Goal: Task Accomplishment & Management: Manage account settings

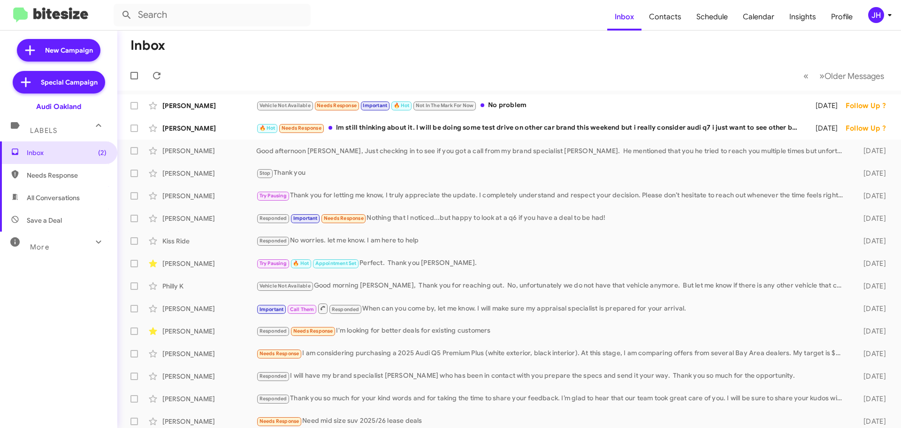
click at [875, 13] on div "JH" at bounding box center [877, 15] width 16 height 16
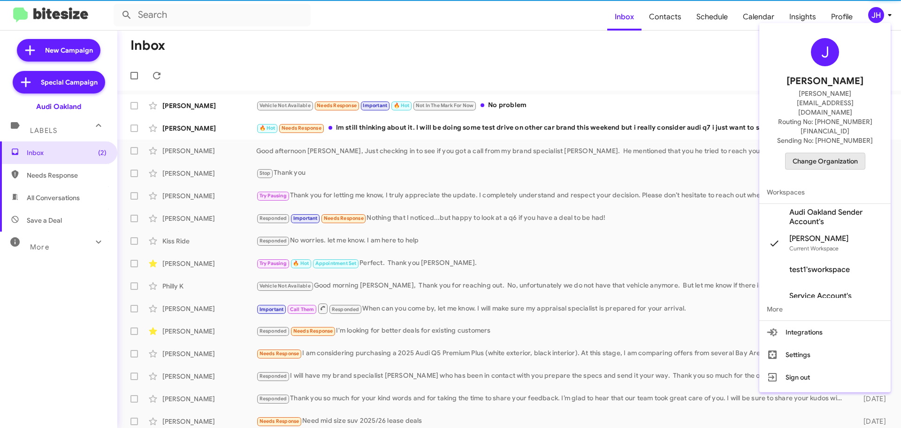
click at [812, 153] on span "Change Organization" at bounding box center [825, 161] width 65 height 16
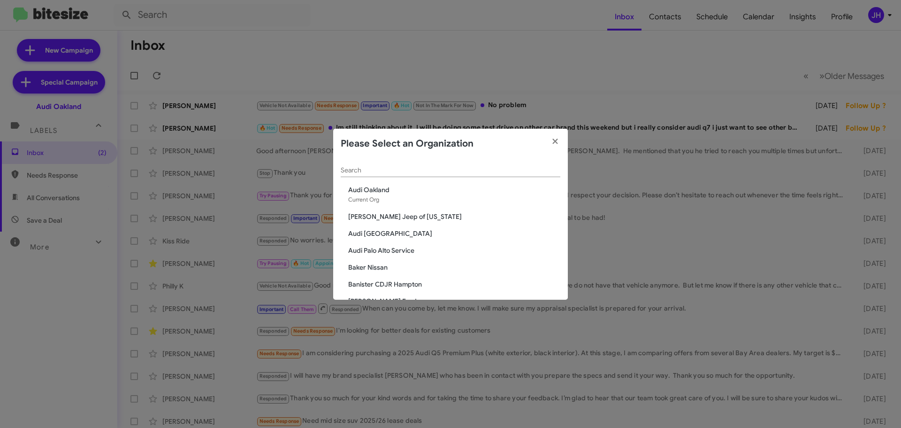
click at [387, 170] on input "Search" at bounding box center [451, 171] width 220 height 8
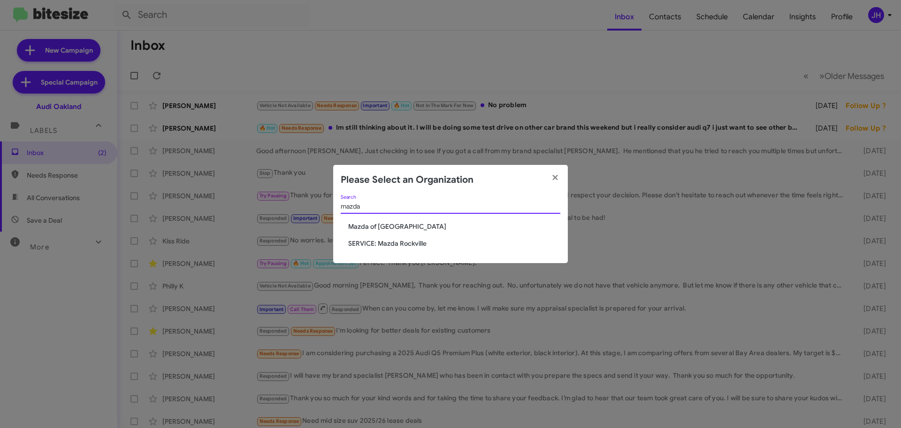
type input "mazda"
click at [381, 225] on span "Mazda of [GEOGRAPHIC_DATA]" at bounding box center [454, 226] width 212 height 9
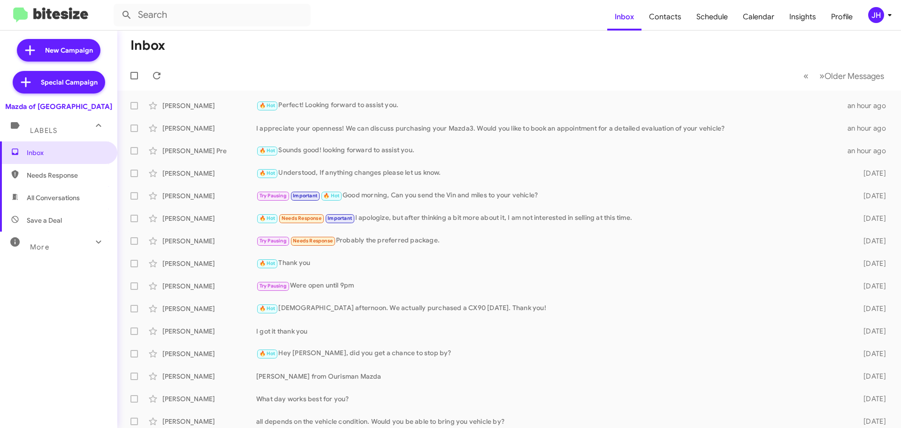
click at [874, 13] on div "JH" at bounding box center [877, 15] width 16 height 16
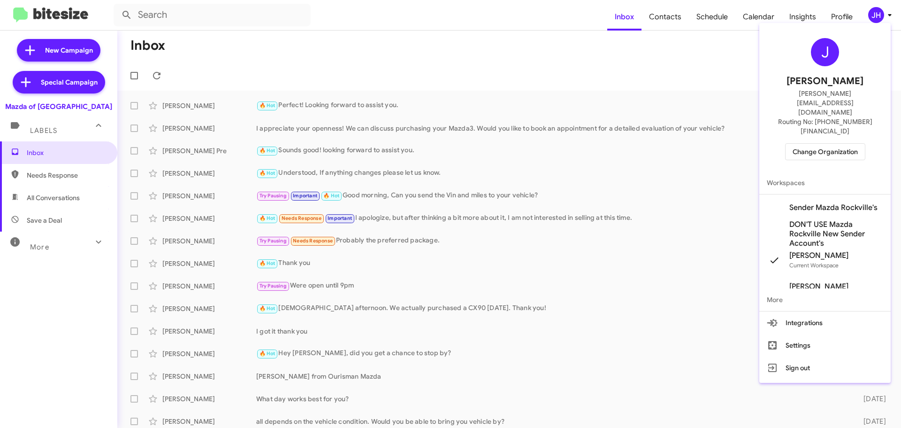
click at [796, 203] on span "Sender Mazda Rockville's" at bounding box center [834, 207] width 88 height 9
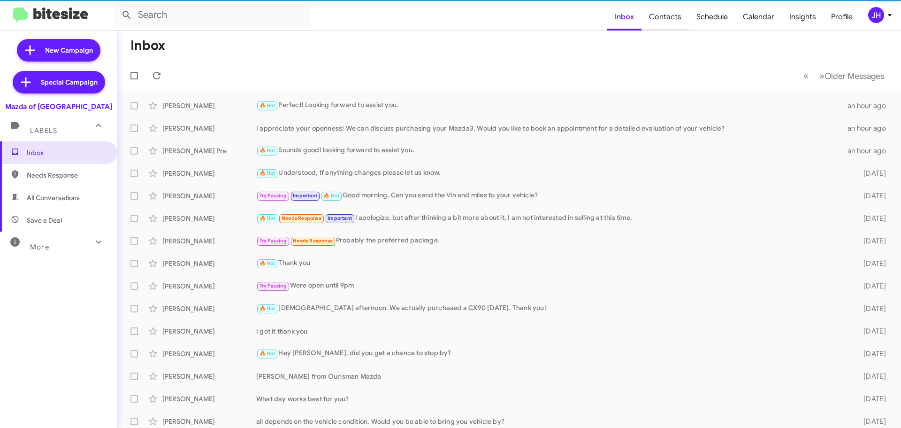
click at [663, 20] on span "Contacts" at bounding box center [665, 16] width 47 height 27
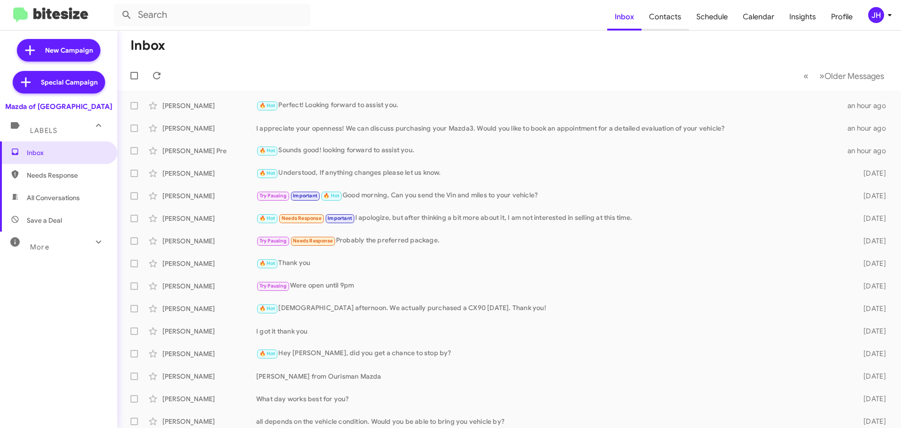
type input "in:groups"
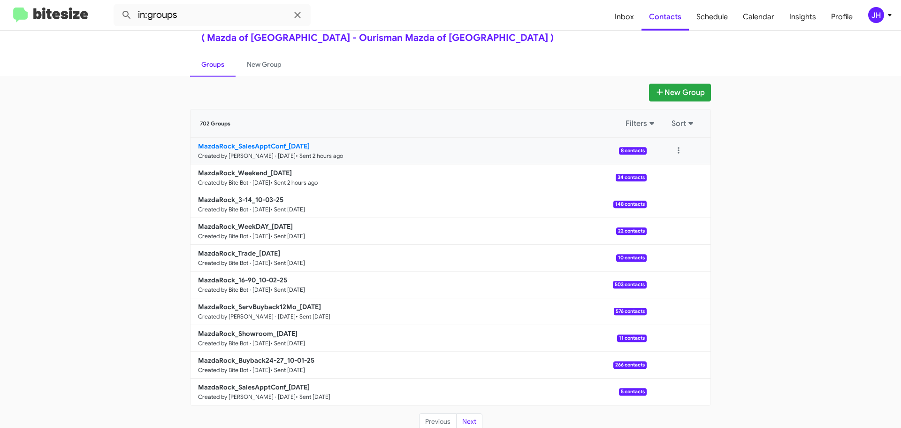
scroll to position [33, 0]
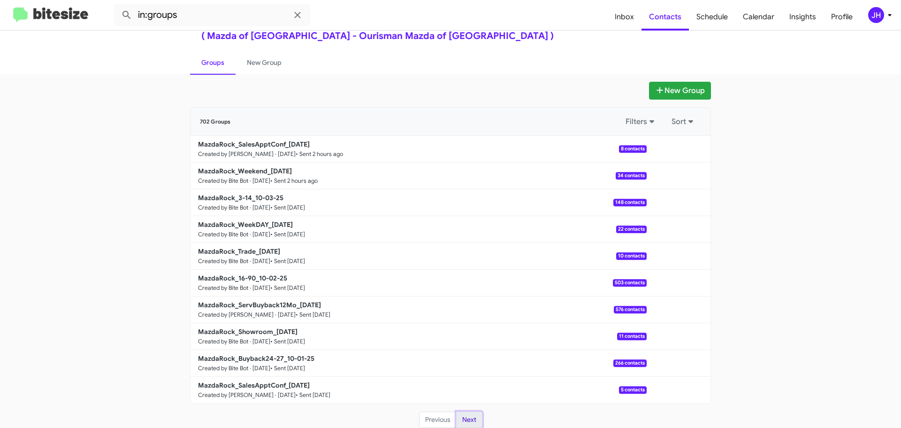
click at [465, 420] on button "Next" at bounding box center [469, 419] width 26 height 17
click at [885, 23] on mat-toolbar "in:groups Inbox Contacts Schedule Calendar Insights Profile JH" at bounding box center [450, 15] width 901 height 30
click at [883, 19] on div "JH" at bounding box center [877, 15] width 16 height 16
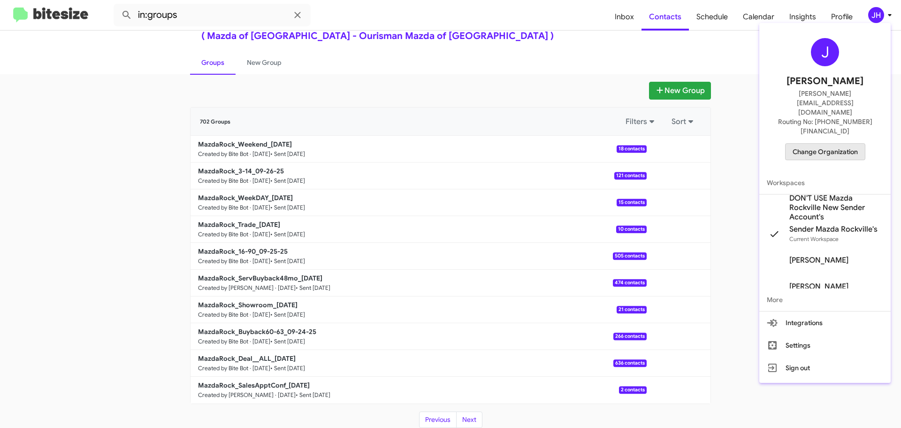
click at [851, 144] on span "Change Organization" at bounding box center [825, 152] width 65 height 16
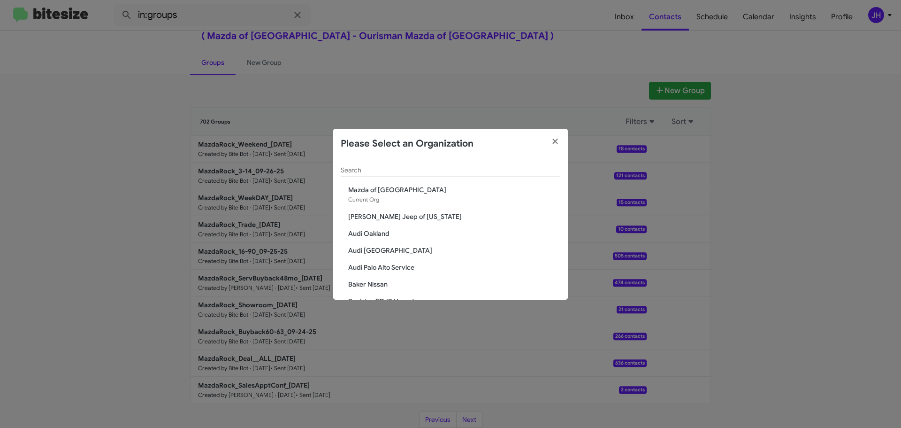
click at [354, 177] on div "Search" at bounding box center [451, 168] width 220 height 18
click at [357, 171] on input "Search" at bounding box center [451, 171] width 220 height 8
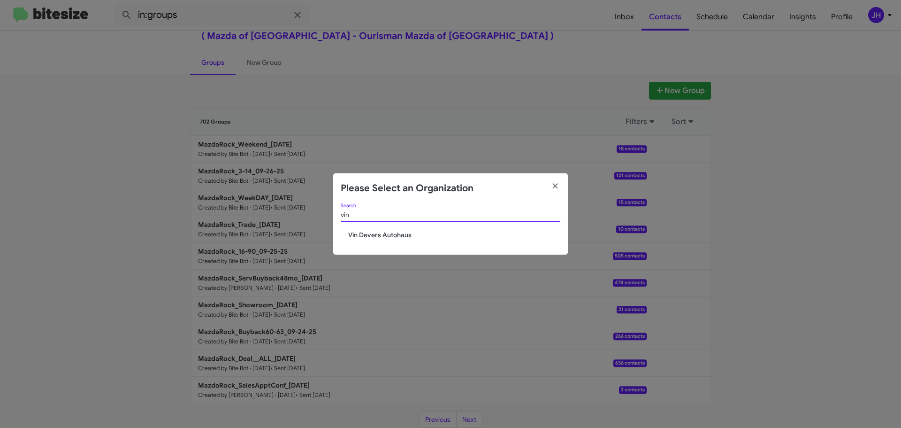
type input "vin"
click at [397, 233] on span "Vin Devers Autohaus" at bounding box center [454, 234] width 212 height 9
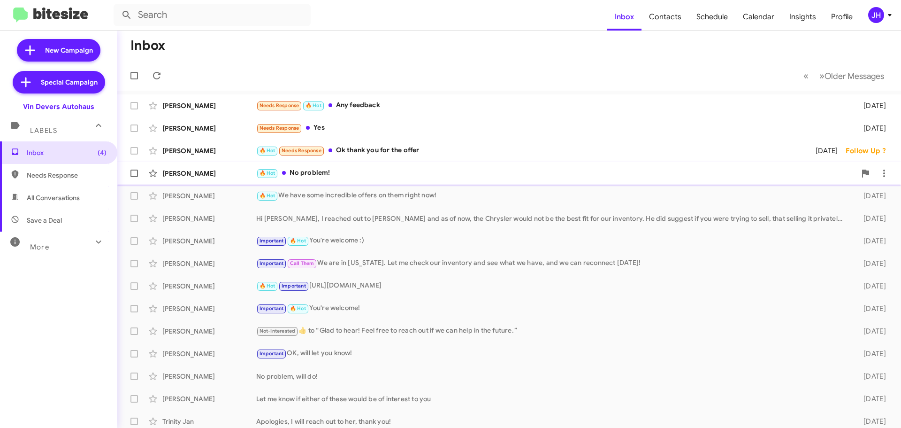
click at [361, 174] on div "🔥 Hot No problem!" at bounding box center [556, 173] width 600 height 11
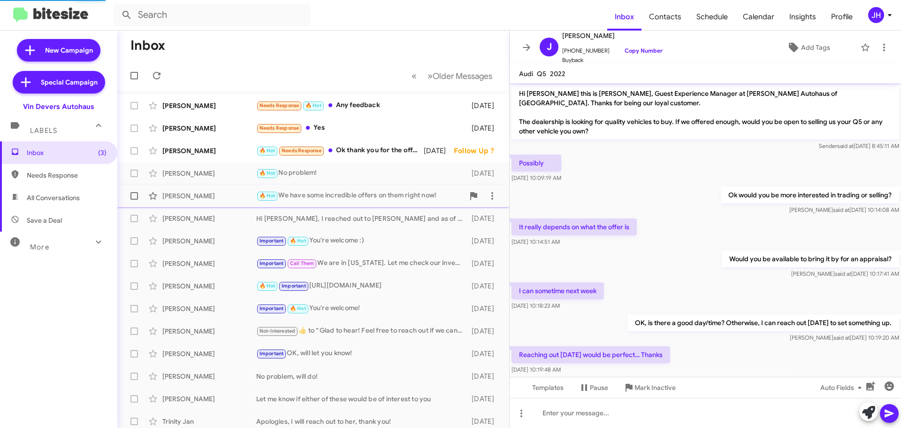
scroll to position [53, 0]
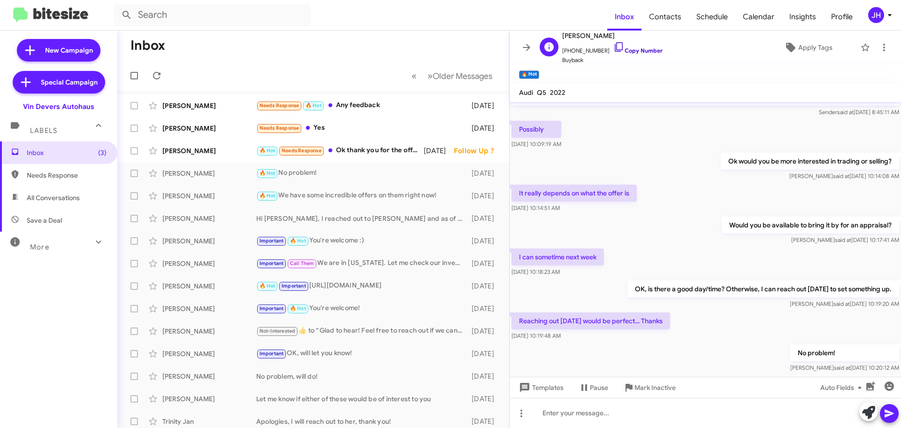
click at [616, 50] on link "Copy Number" at bounding box center [638, 50] width 49 height 7
click at [335, 200] on div "🔥 Hot We have some incredible offers on them right now!" at bounding box center [360, 195] width 208 height 11
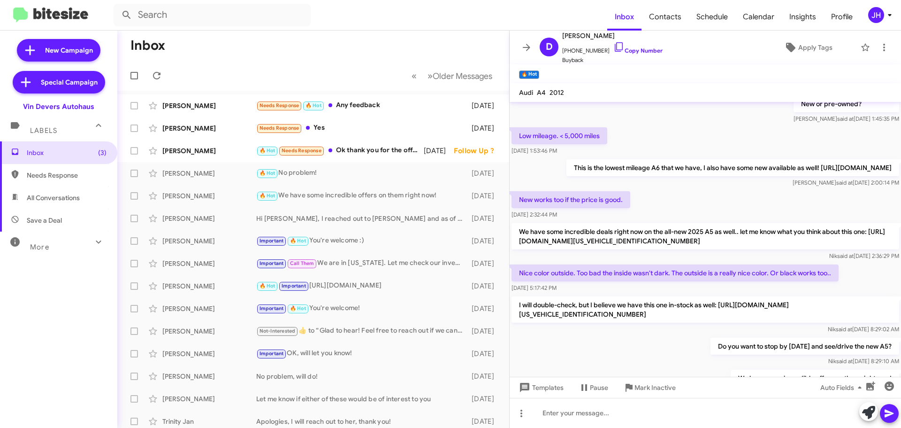
scroll to position [119, 0]
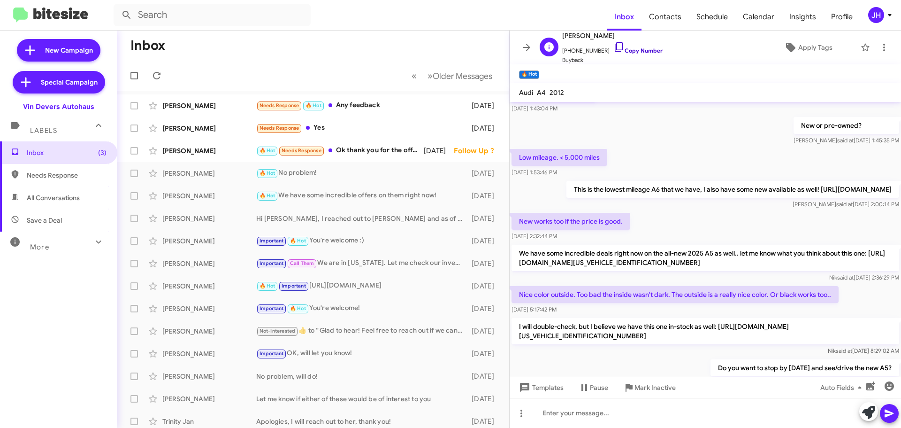
click at [638, 54] on link "Copy Number" at bounding box center [638, 50] width 49 height 7
click at [339, 242] on div "Important 🔥 Hot You're welcome :)" at bounding box center [360, 240] width 208 height 11
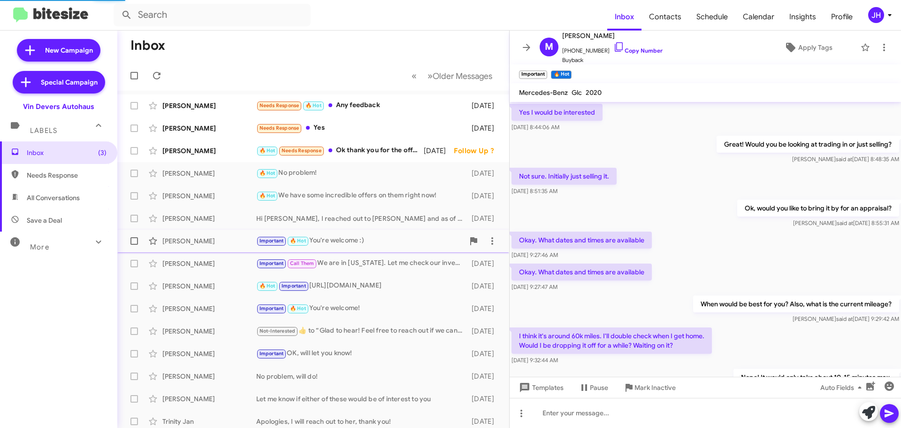
scroll to position [47, 0]
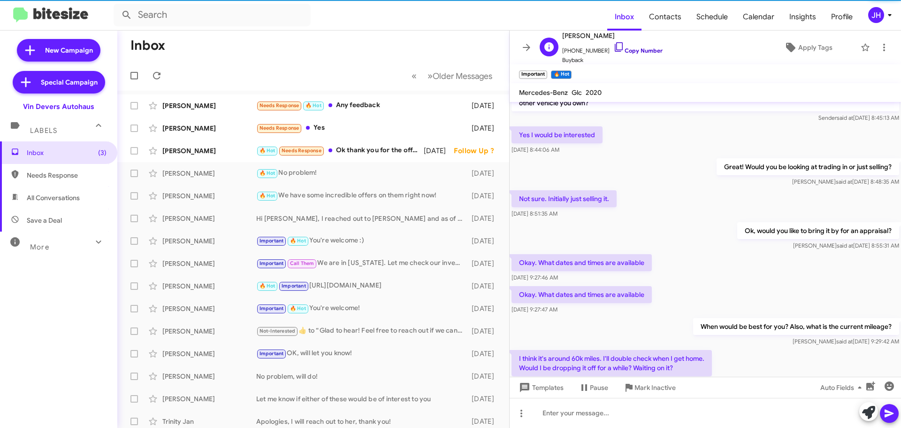
click at [624, 52] on link "Copy Number" at bounding box center [638, 50] width 49 height 7
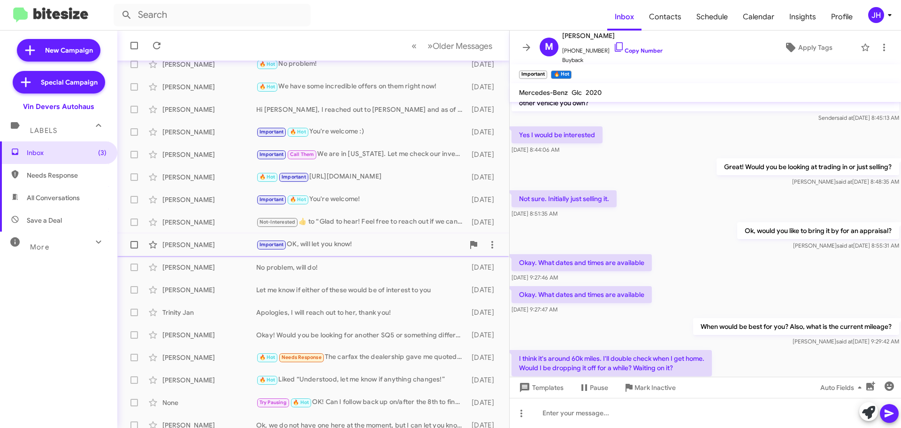
scroll to position [117, 0]
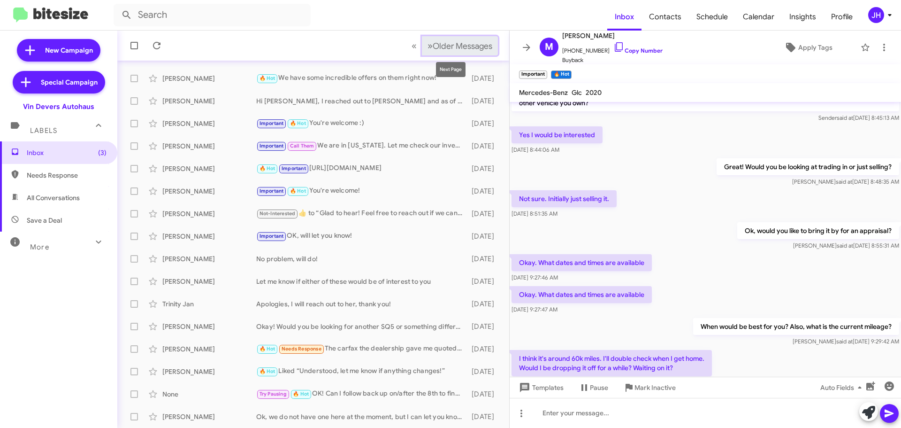
click at [463, 50] on span "Older Messages" at bounding box center [463, 46] width 60 height 10
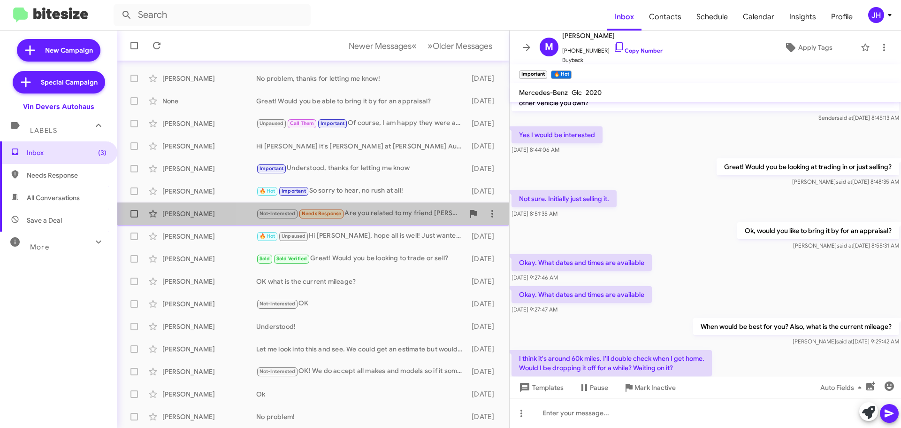
click at [394, 224] on span "Michael Branning Not-Interested Needs Response Are you related to my friend Pau…" at bounding box center [313, 213] width 392 height 23
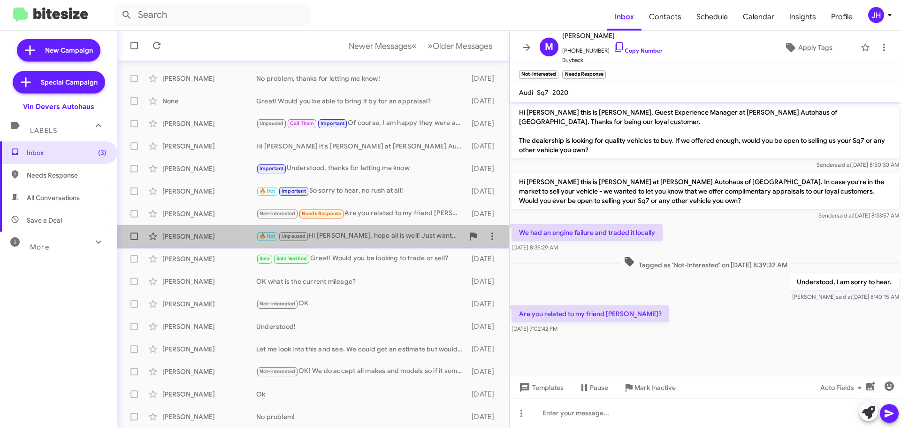
click at [397, 239] on div "🔥 Hot Unpaused Hi Ardenia, hope all is well! Just wanted to check in to see if …" at bounding box center [360, 236] width 208 height 11
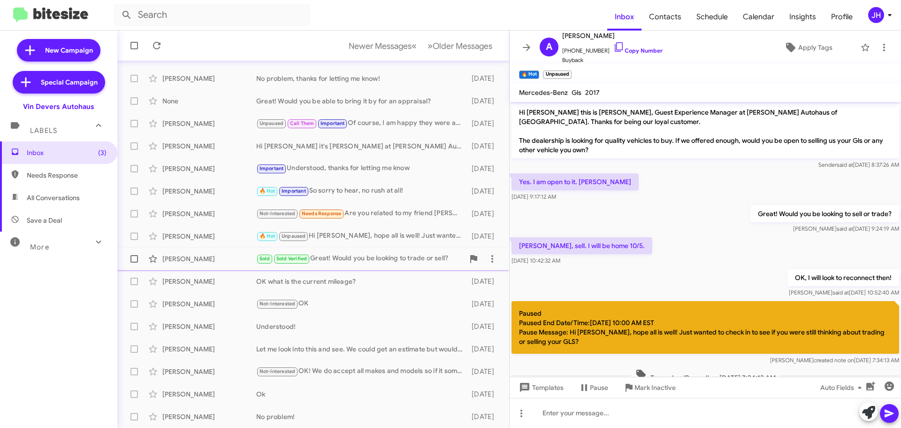
click at [328, 262] on div "Sold Sold Verified Great! Would you be looking to trade or sell?" at bounding box center [360, 258] width 208 height 11
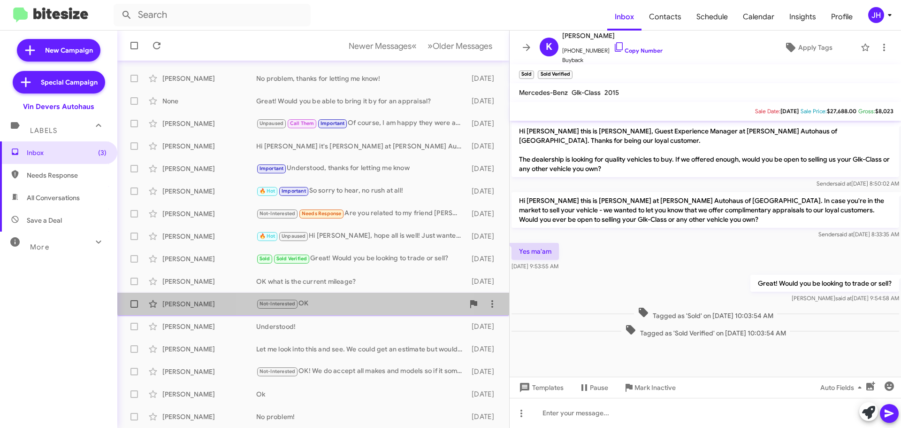
click at [351, 293] on span "Kimberly Hackworth Not-Interested OK 11 days ago" at bounding box center [313, 304] width 392 height 23
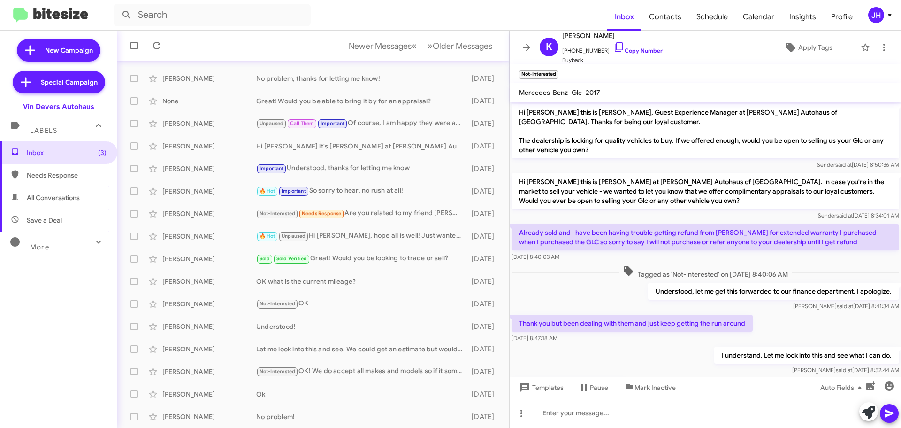
scroll to position [231, 0]
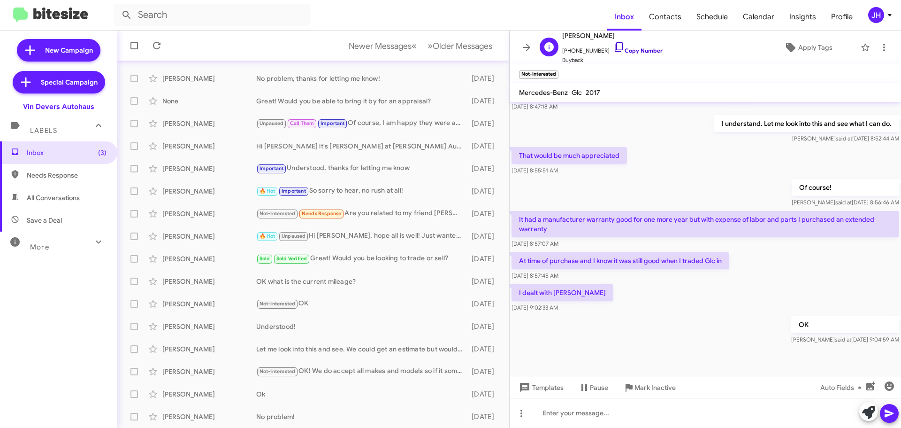
click at [615, 48] on icon at bounding box center [619, 46] width 8 height 9
click at [529, 48] on icon at bounding box center [527, 47] width 8 height 7
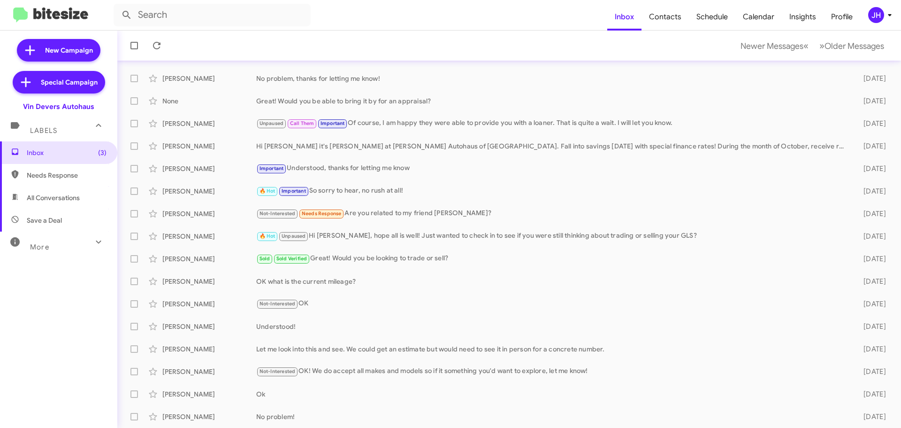
click at [869, 16] on div "JH" at bounding box center [877, 15] width 16 height 16
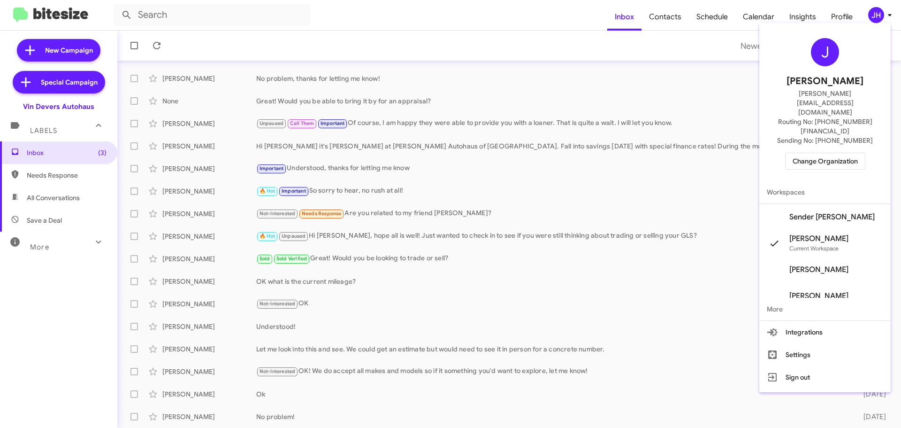
click at [824, 153] on span "Change Organization" at bounding box center [825, 161] width 65 height 16
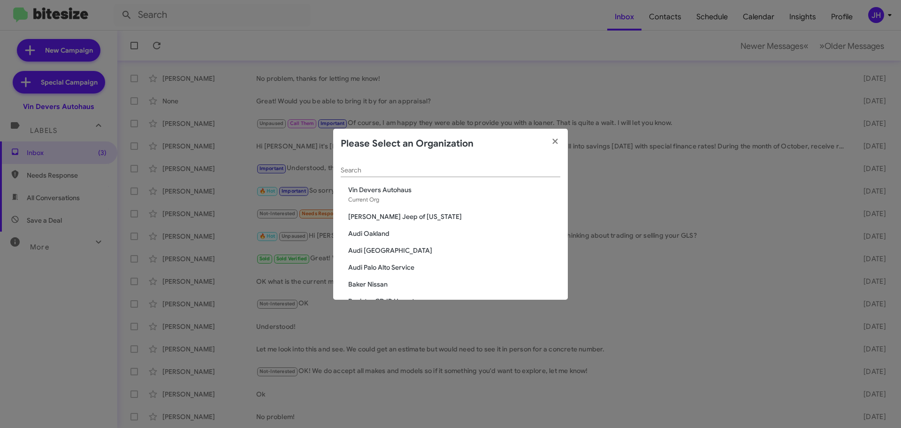
click at [367, 169] on input "Search" at bounding box center [451, 171] width 220 height 8
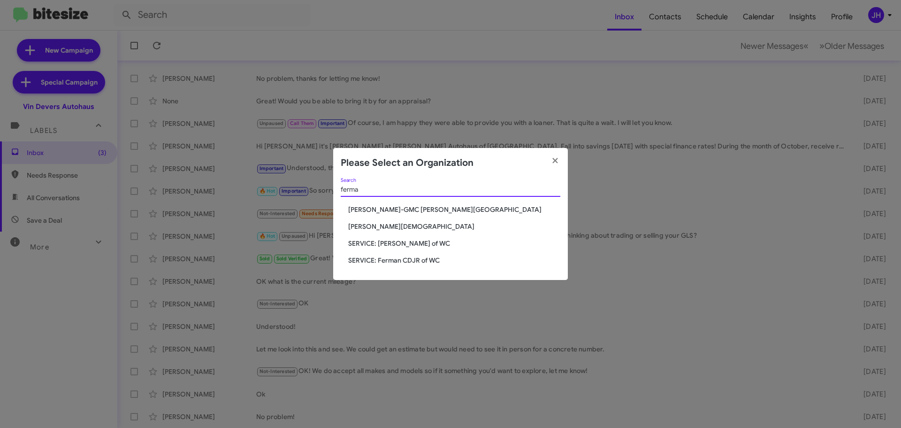
type input "ferma"
click at [418, 246] on span "SERVICE: [PERSON_NAME] of WC" at bounding box center [454, 243] width 212 height 9
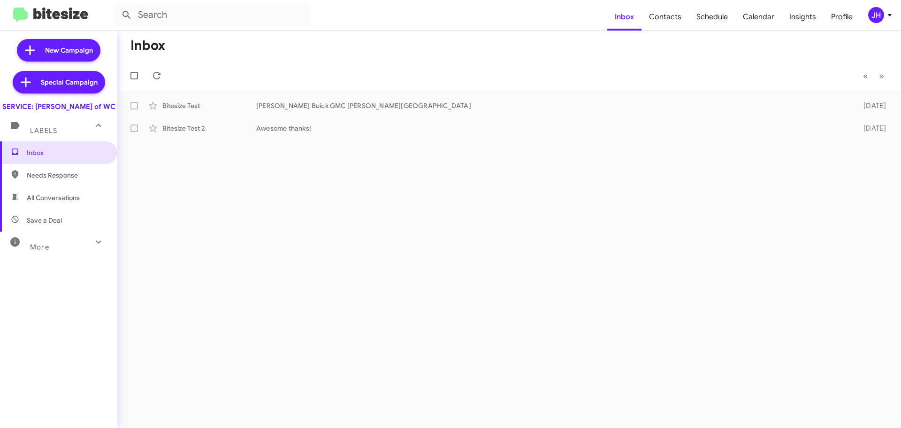
click at [876, 17] on div "JH" at bounding box center [877, 15] width 16 height 16
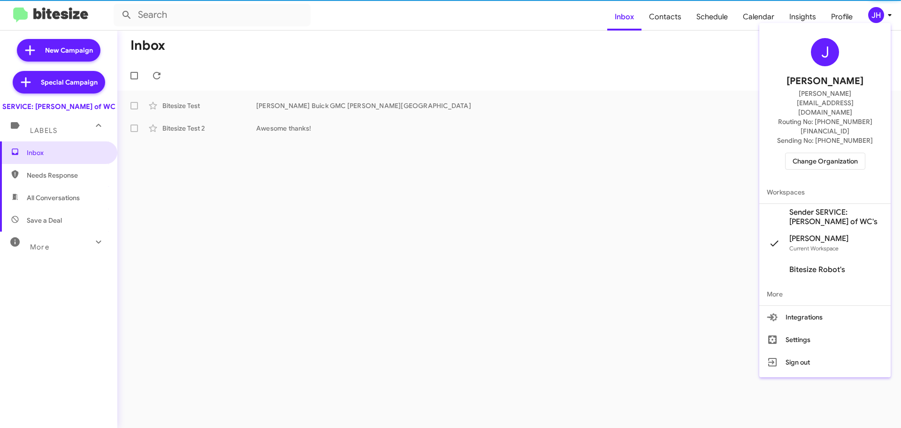
click at [821, 153] on span "Change Organization" at bounding box center [825, 161] width 65 height 16
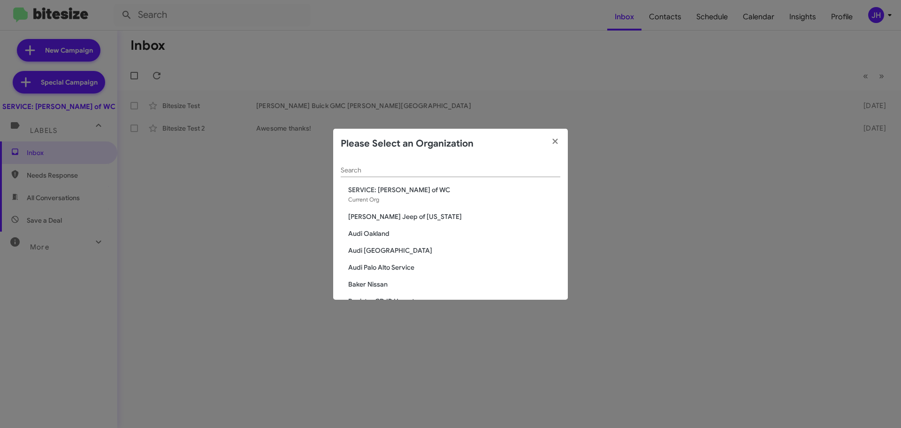
click at [379, 172] on input "Search" at bounding box center [451, 171] width 220 height 8
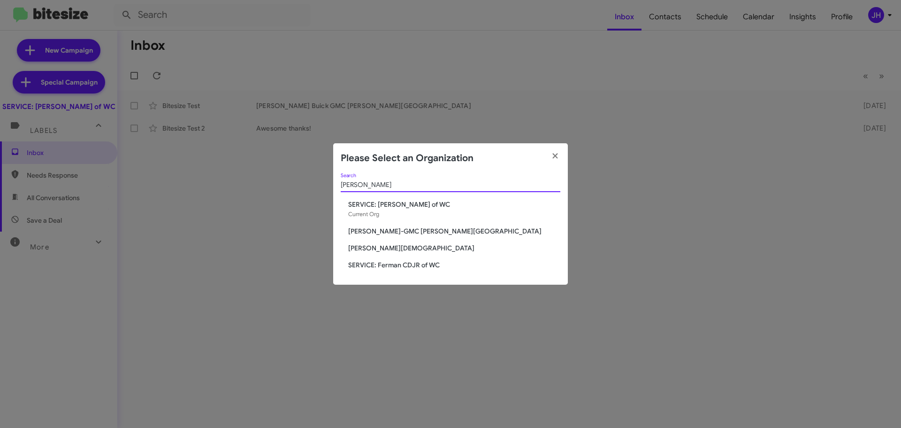
type input "[PERSON_NAME]"
click at [386, 264] on span "SERVICE: Ferman CDJR of WC" at bounding box center [454, 264] width 212 height 9
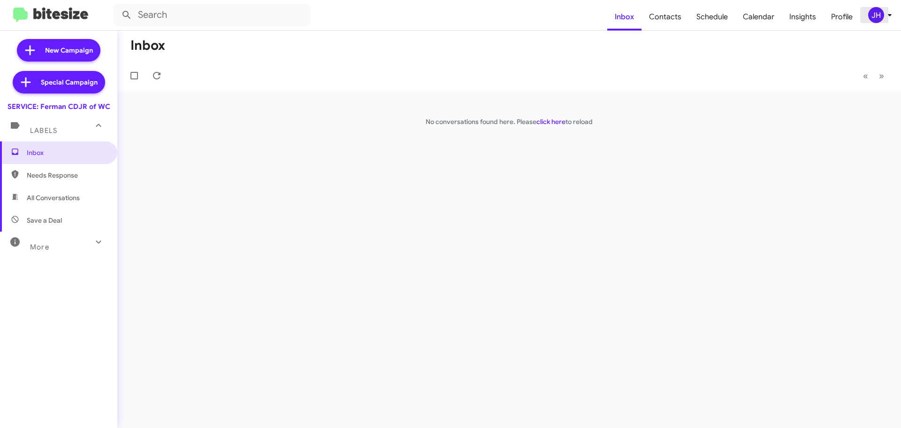
click at [881, 17] on div "JH" at bounding box center [877, 15] width 16 height 16
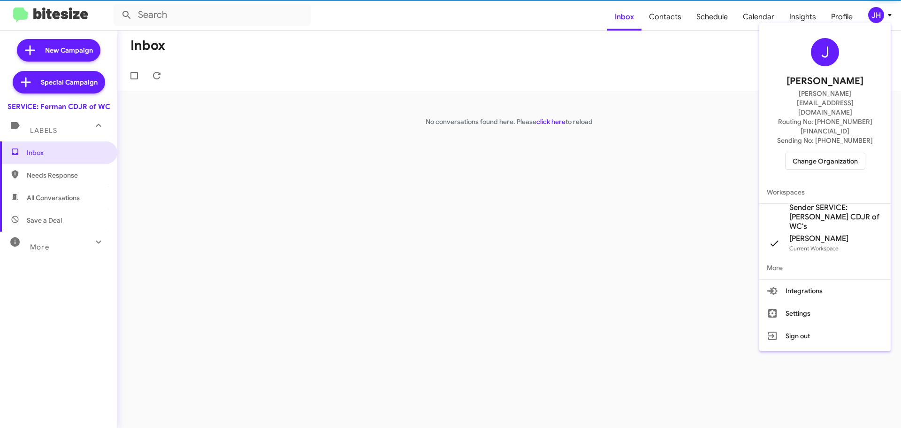
click at [814, 203] on span "Sender SERVICE: [PERSON_NAME] CDJR of WC's" at bounding box center [837, 217] width 94 height 28
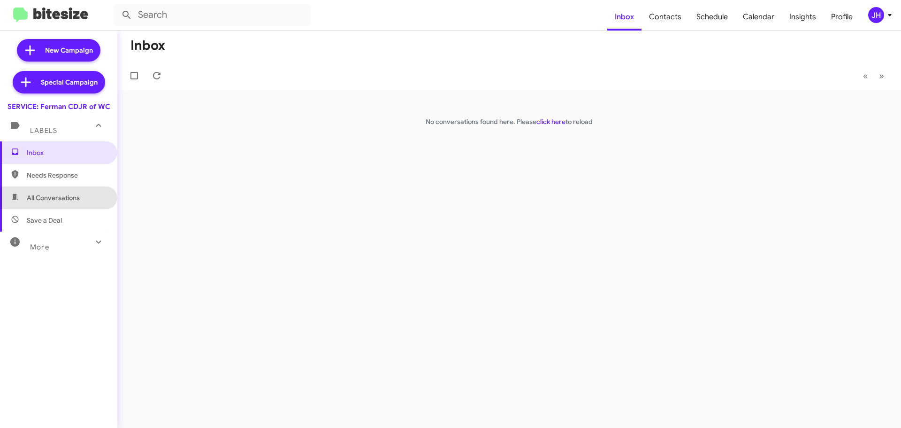
click at [68, 199] on span "All Conversations" at bounding box center [53, 197] width 53 height 9
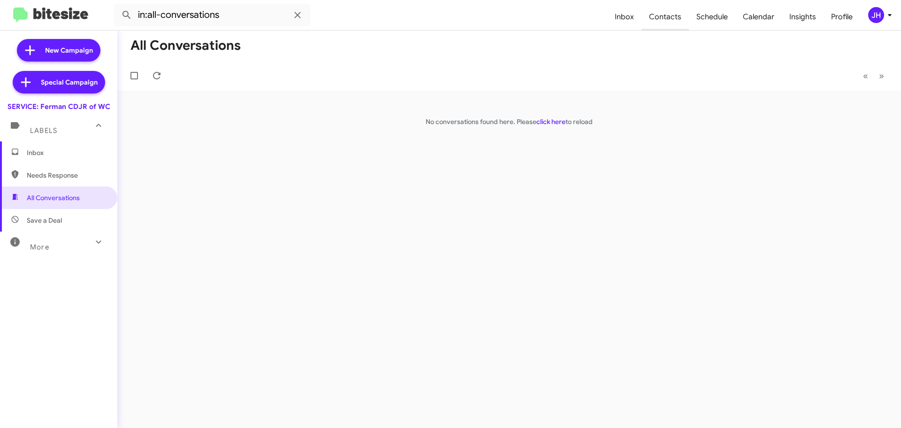
click at [658, 23] on span "Contacts" at bounding box center [665, 16] width 47 height 27
type input "in:groups"
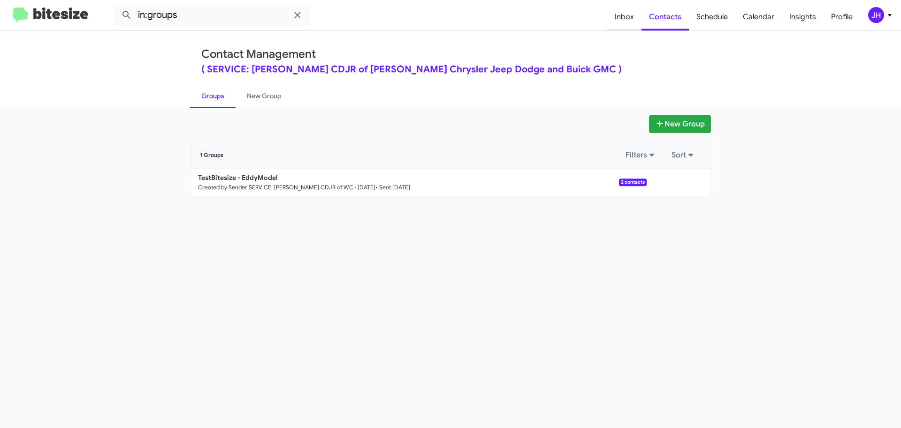
click at [631, 20] on span "Inbox" at bounding box center [625, 16] width 34 height 27
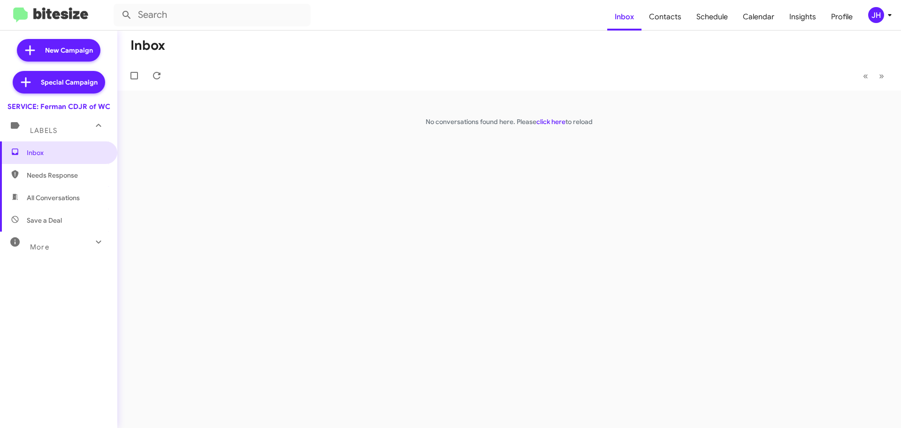
click at [73, 236] on div "More" at bounding box center [50, 242] width 84 height 17
click at [69, 196] on span "All Conversations" at bounding box center [53, 197] width 53 height 9
type input "in:all-conversations"
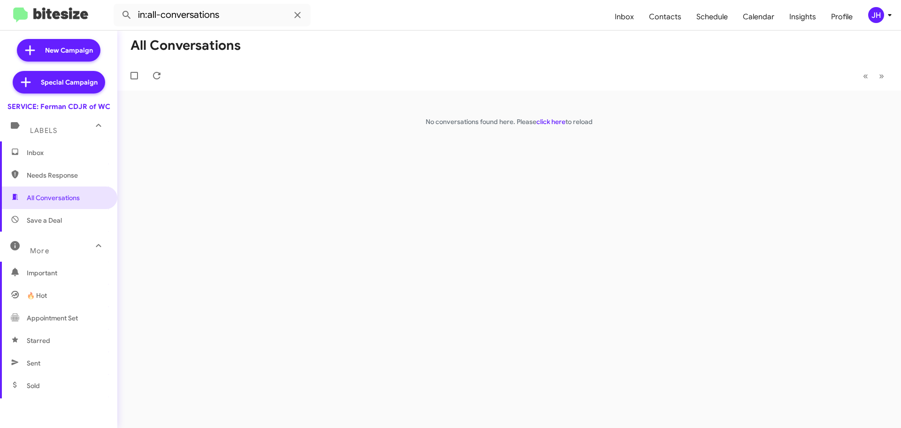
click at [50, 155] on span "Inbox" at bounding box center [67, 152] width 80 height 9
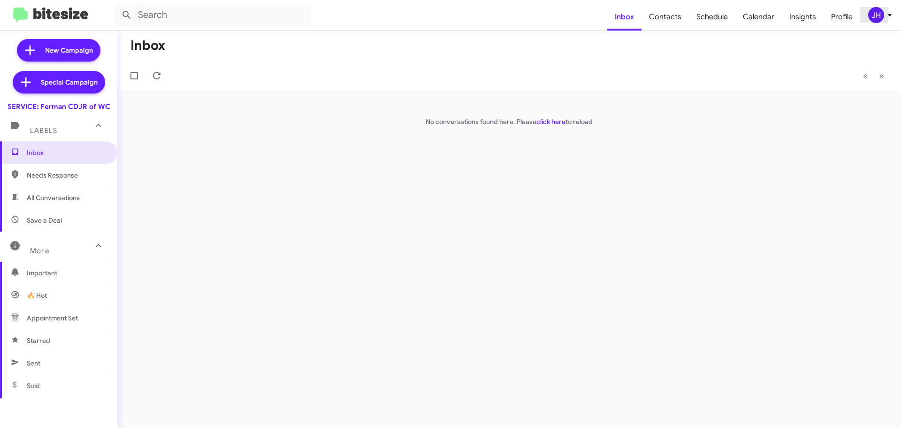
click at [884, 18] on span "JH" at bounding box center [882, 15] width 28 height 16
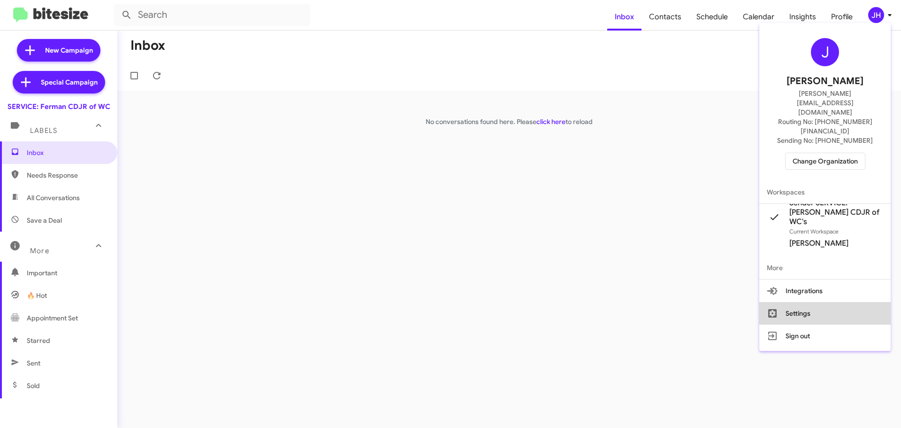
click at [841, 302] on button "Settings" at bounding box center [825, 313] width 131 height 23
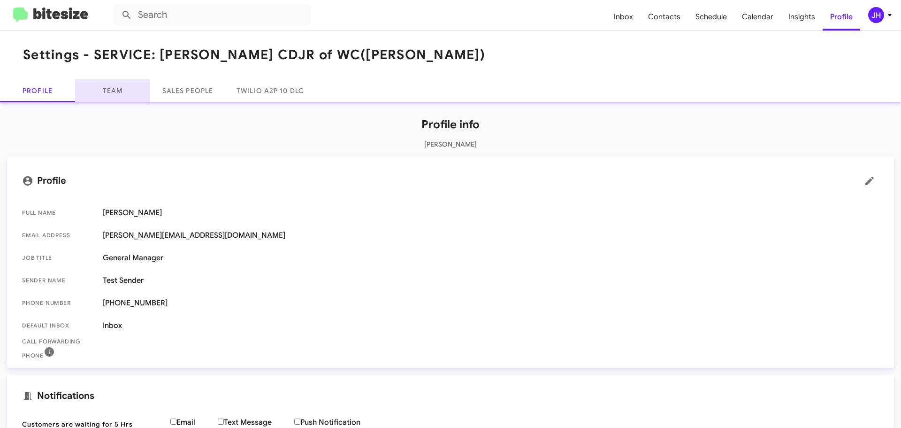
click at [127, 92] on link "Team" at bounding box center [112, 90] width 75 height 23
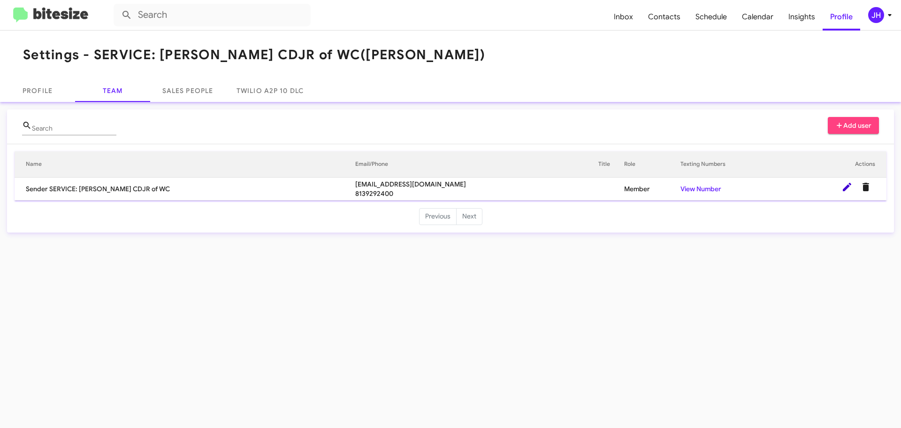
click at [840, 186] on span at bounding box center [847, 186] width 19 height 11
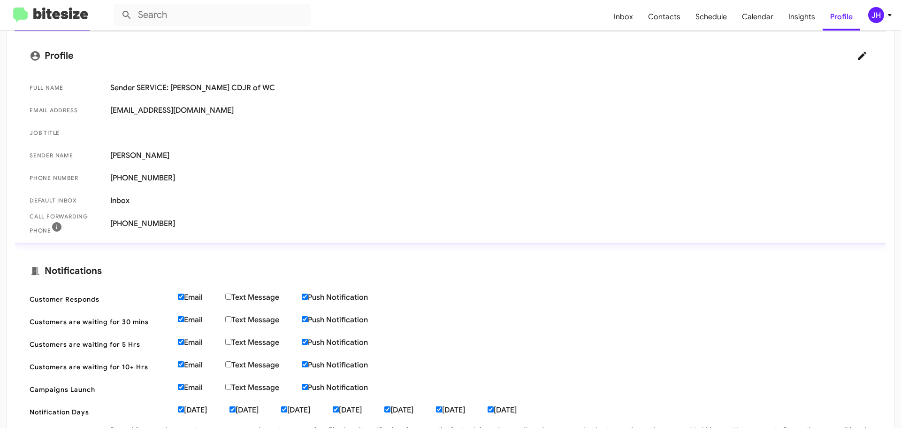
scroll to position [141, 0]
